Goal: Task Accomplishment & Management: Manage account settings

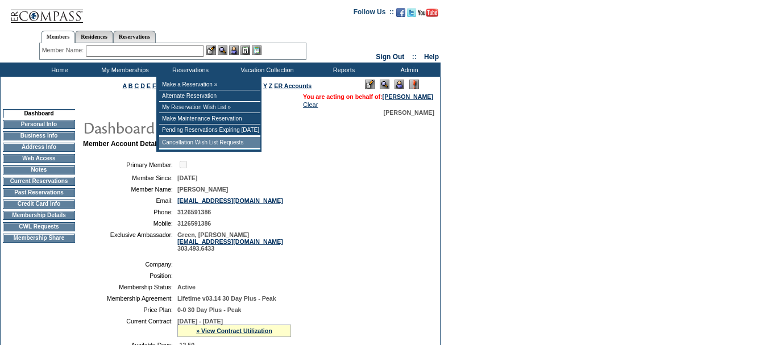
click at [205, 146] on td "Cancellation Wish List Requests" at bounding box center [209, 142] width 101 height 11
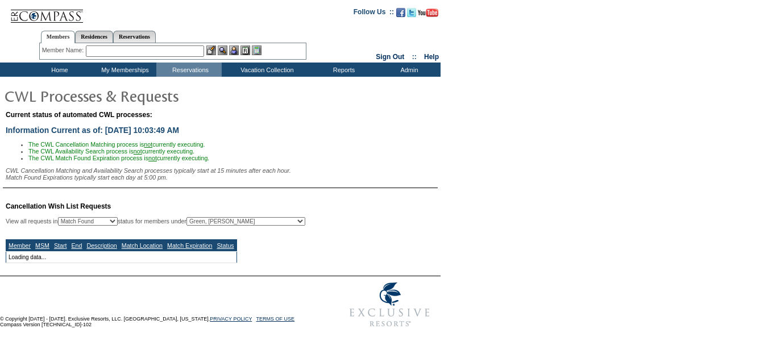
select select "50"
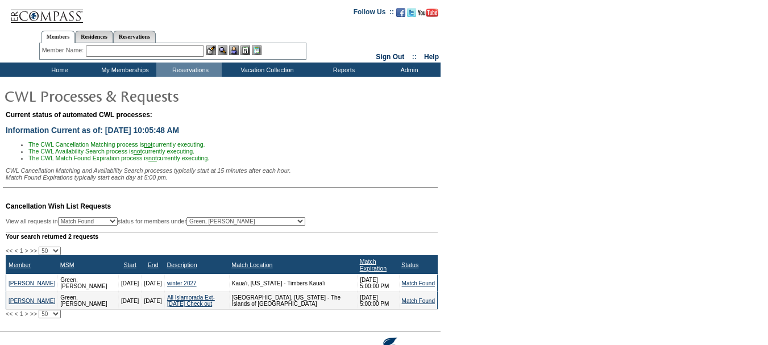
click at [115, 49] on input "text" at bounding box center [145, 50] width 118 height 11
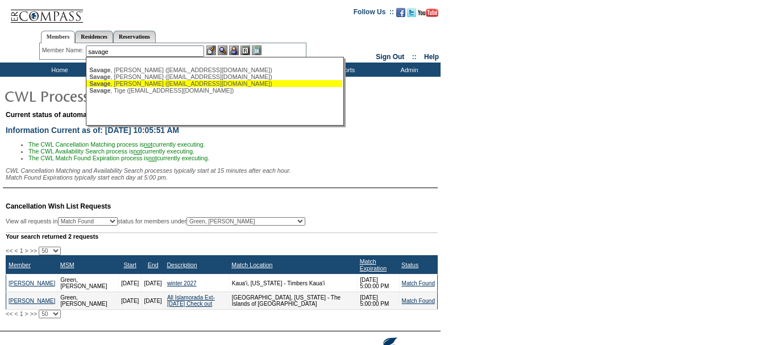
click at [147, 83] on div "[PERSON_NAME] ([EMAIL_ADDRESS][DOMAIN_NAME])" at bounding box center [214, 83] width 250 height 7
type input "[PERSON_NAME] ([EMAIL_ADDRESS][DOMAIN_NAME])"
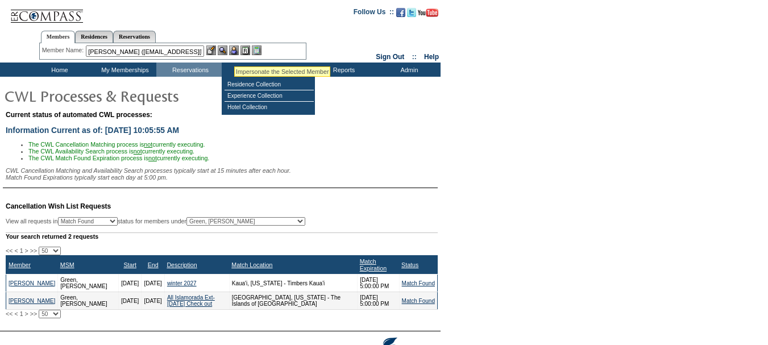
click at [238, 48] on img at bounding box center [234, 50] width 10 height 10
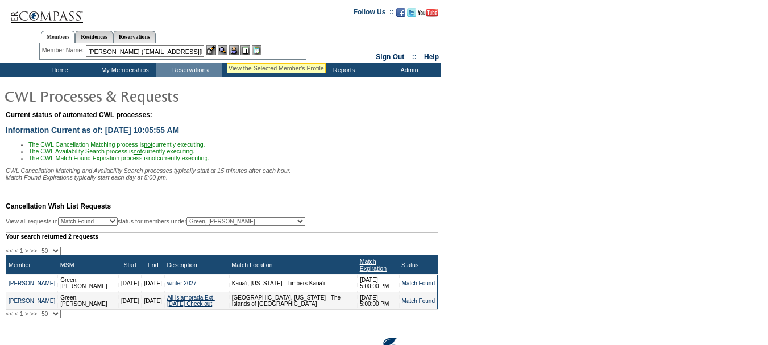
click at [227, 49] on img at bounding box center [223, 50] width 10 height 10
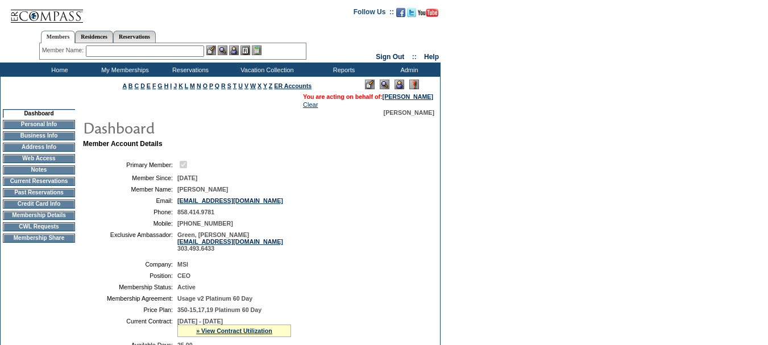
click at [39, 186] on td "Current Reservations" at bounding box center [39, 181] width 72 height 9
